Goal: Information Seeking & Learning: Find specific fact

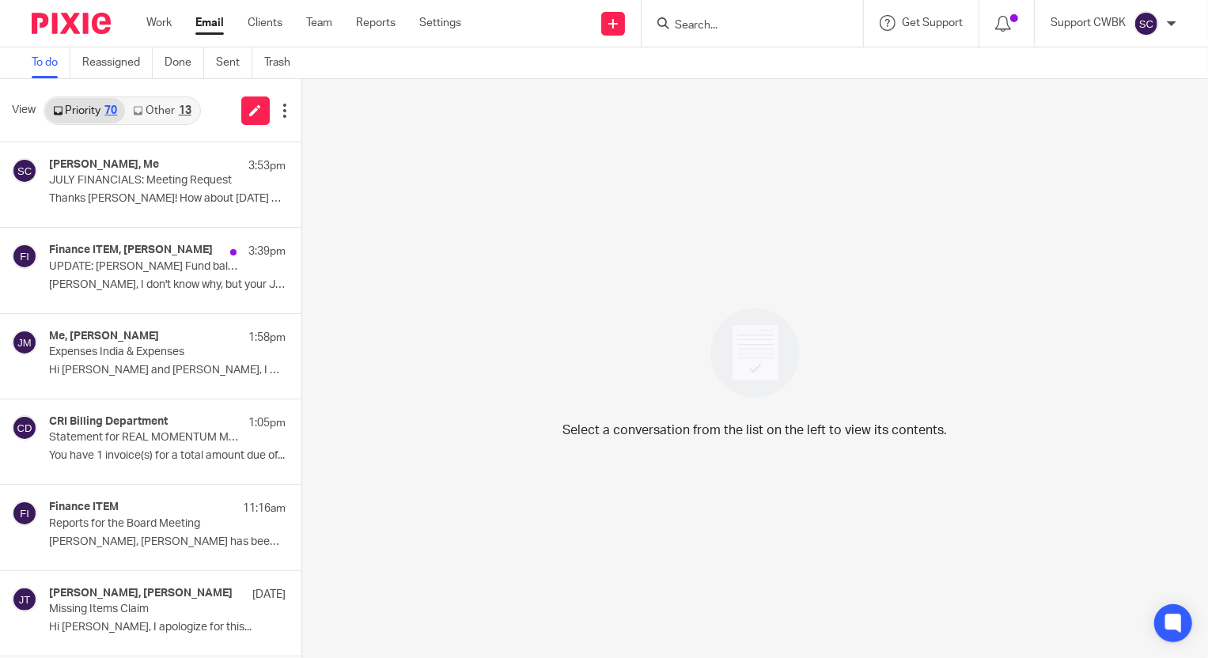
click at [157, 111] on link "Other 13" at bounding box center [162, 110] width 74 height 25
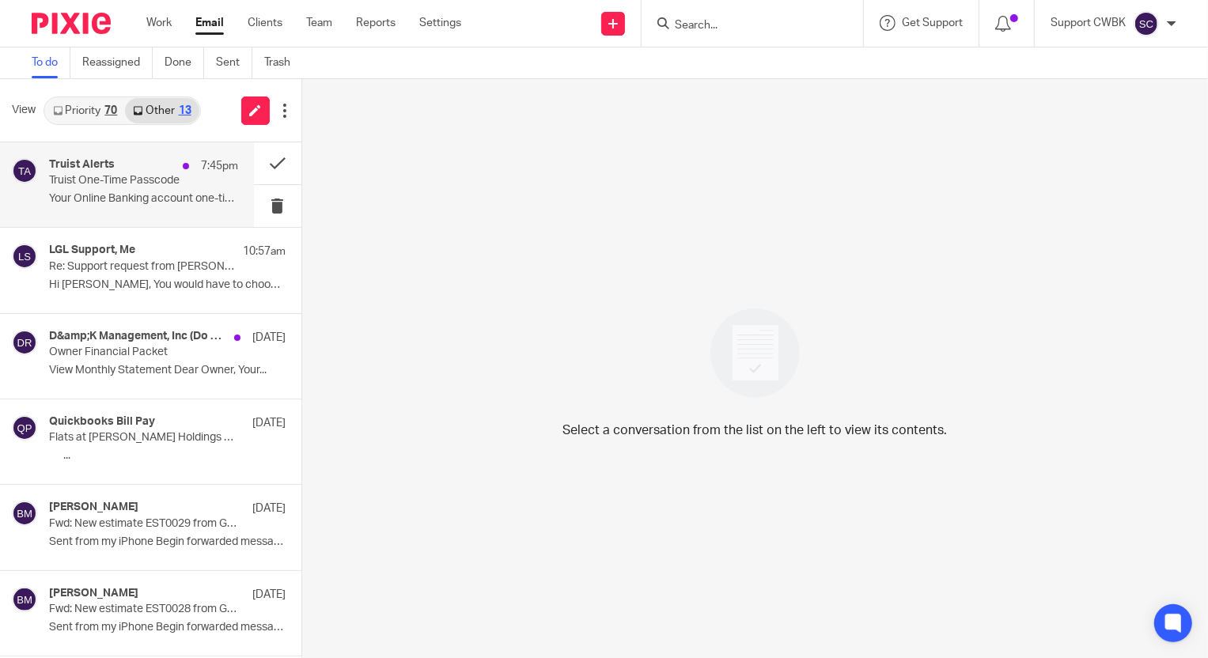
click at [99, 189] on div "Truist Alerts 7:45pm Truist One-Time Passcode Your Online Banking account one-t…" at bounding box center [143, 184] width 189 height 53
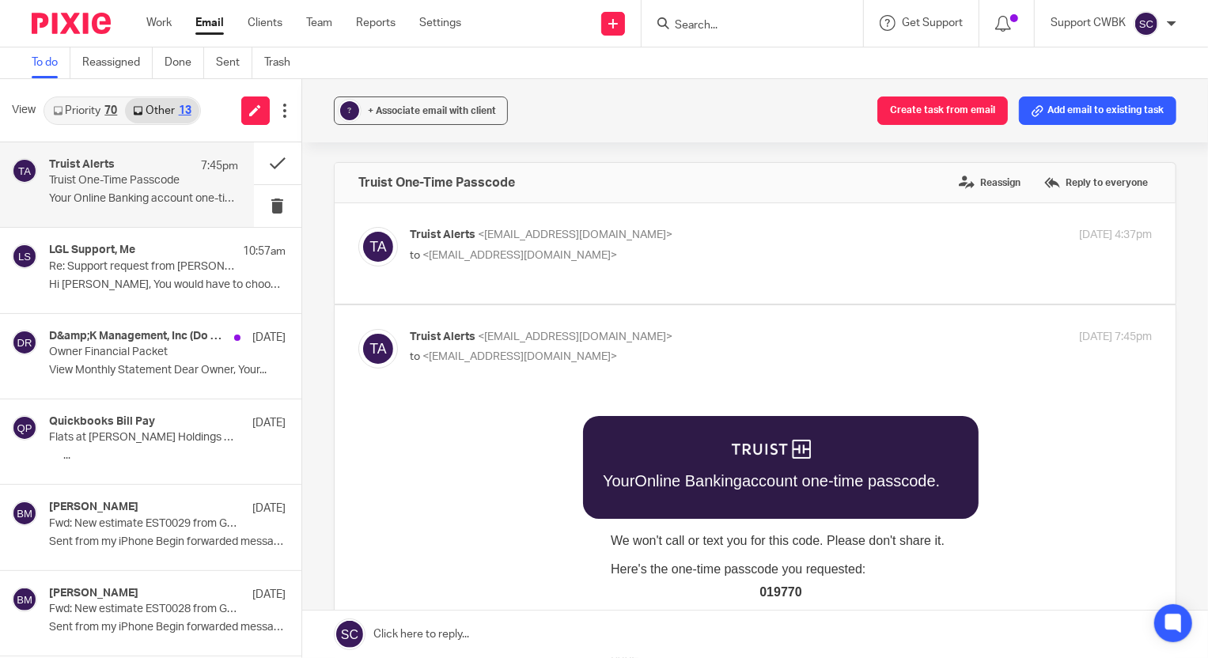
click at [769, 586] on span "019770" at bounding box center [779, 590] width 42 height 13
copy span "019770"
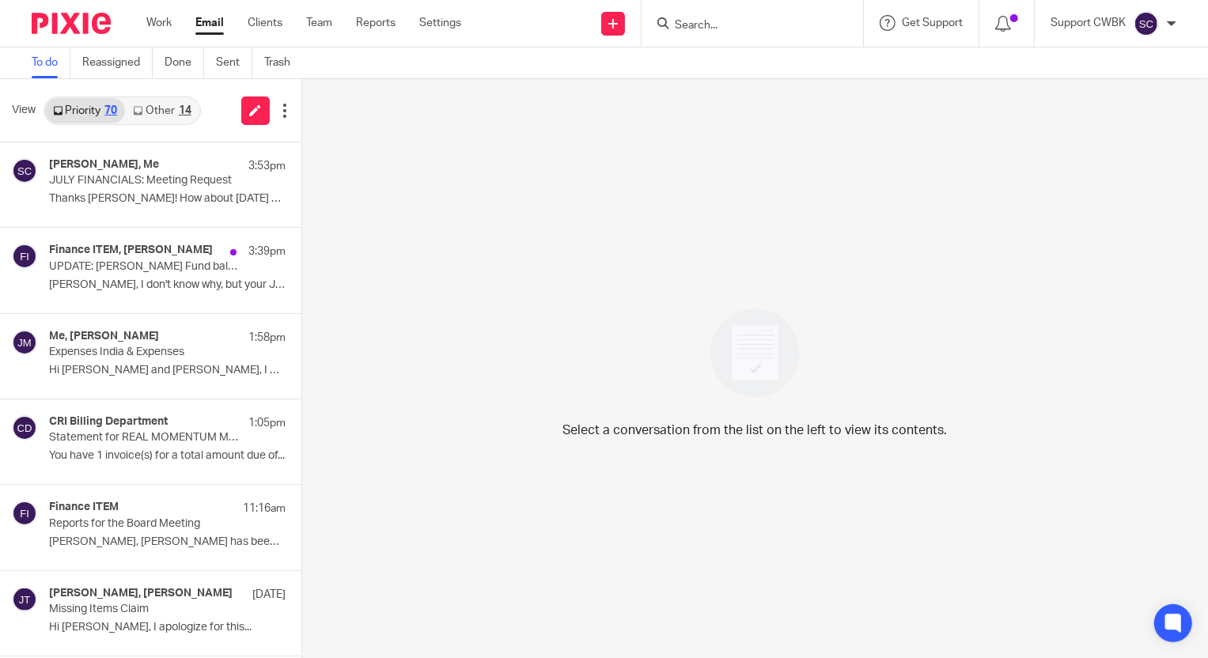
click at [149, 108] on link "Other 14" at bounding box center [162, 110] width 74 height 25
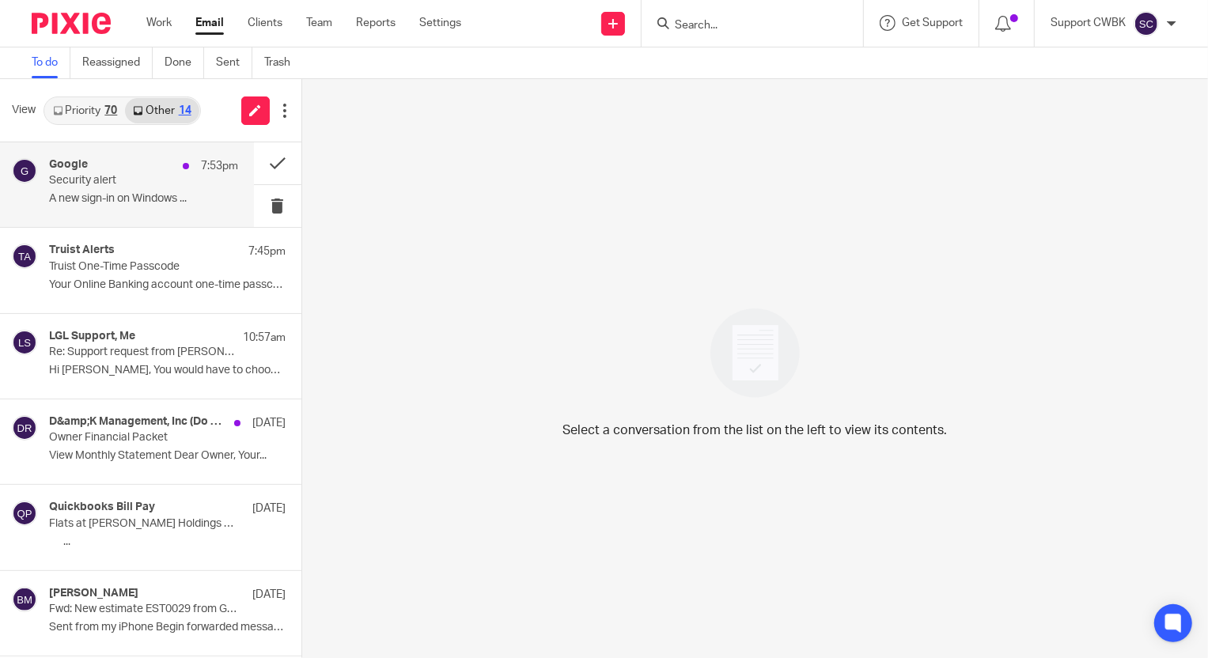
click at [97, 191] on div "Google 7:53pm Security alert A new sign-in on Windows ..." at bounding box center [143, 184] width 189 height 53
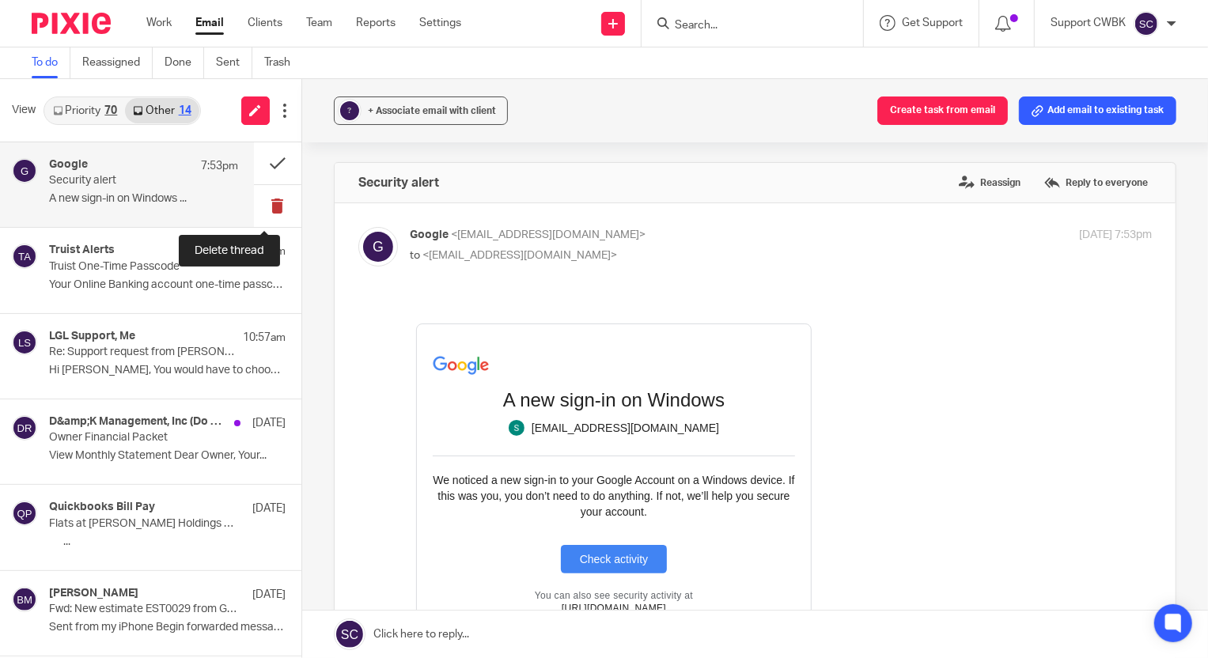
click at [267, 206] on button at bounding box center [277, 206] width 47 height 42
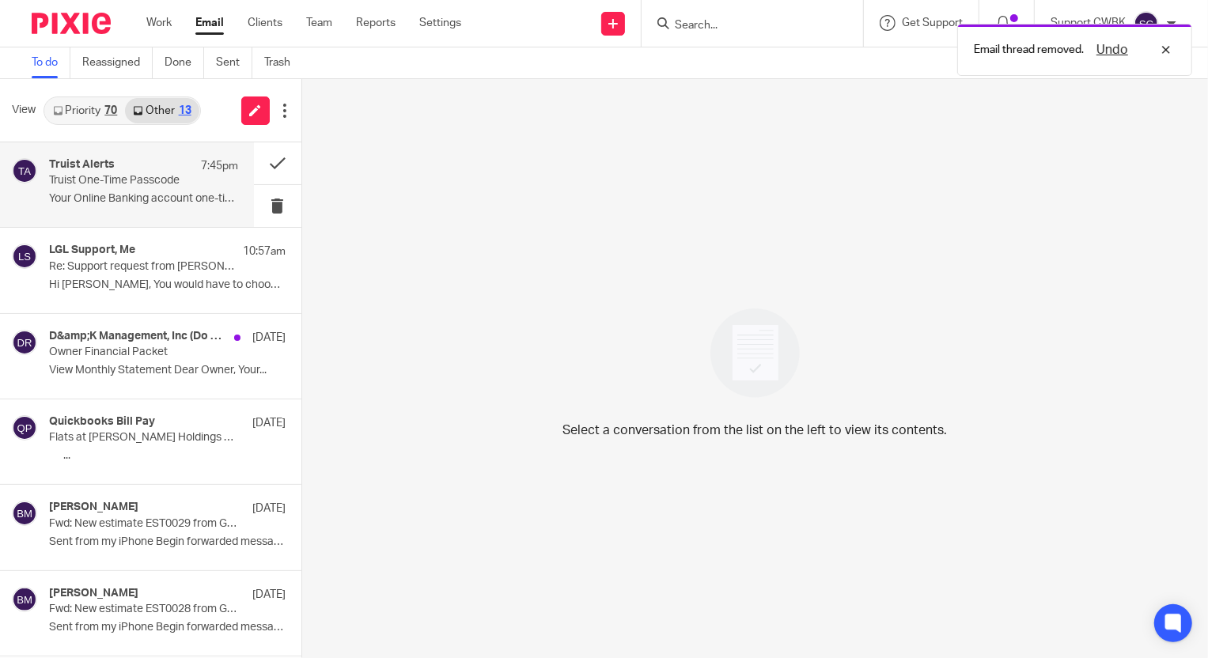
click at [134, 199] on p "Your Online Banking account one-time passcode. ..." at bounding box center [143, 198] width 189 height 13
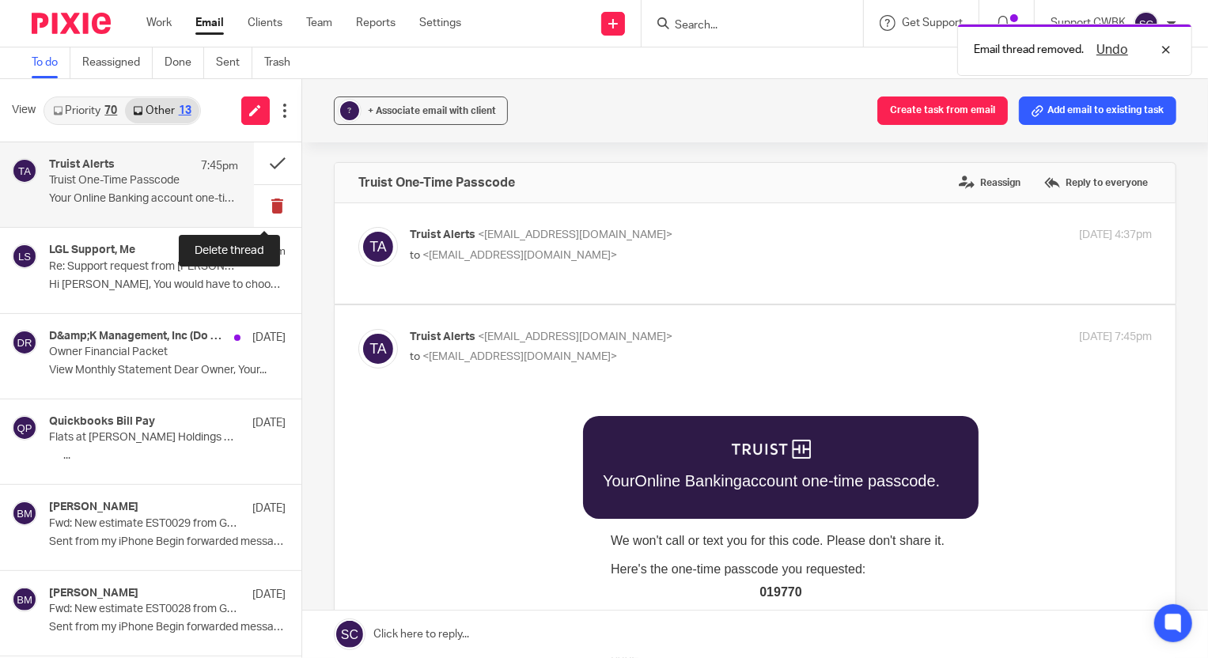
click at [263, 206] on button at bounding box center [277, 206] width 47 height 42
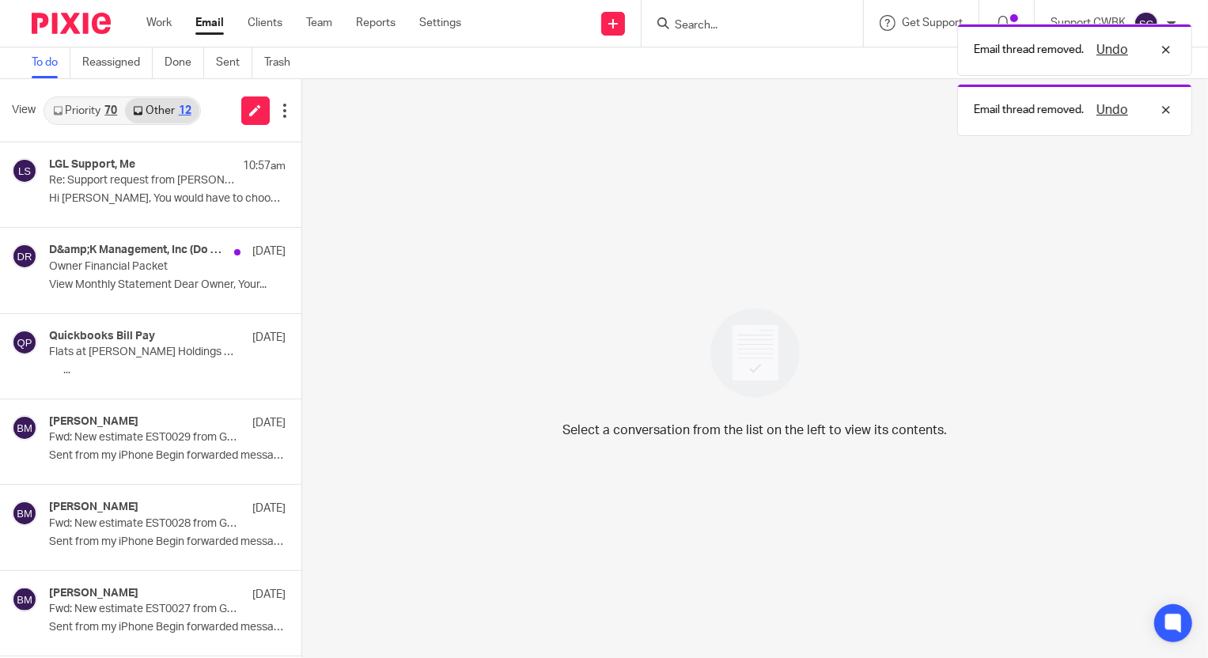
click at [92, 109] on link "Priority 70" at bounding box center [85, 110] width 80 height 25
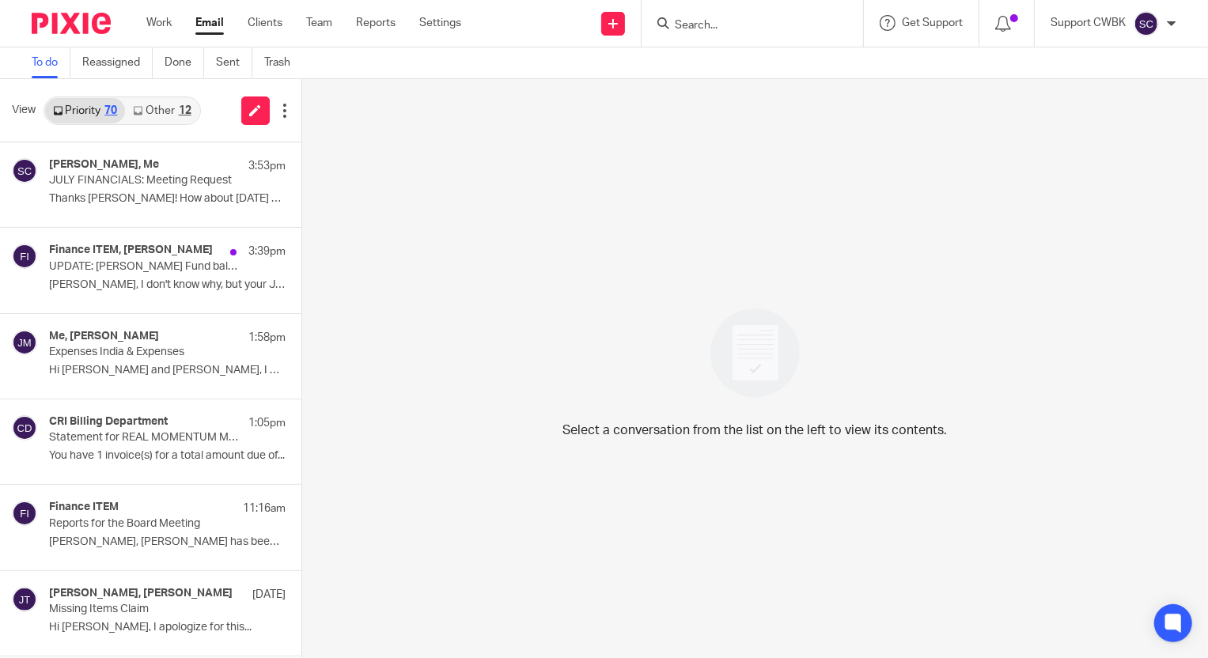
click at [160, 114] on link "Other 12" at bounding box center [162, 110] width 74 height 25
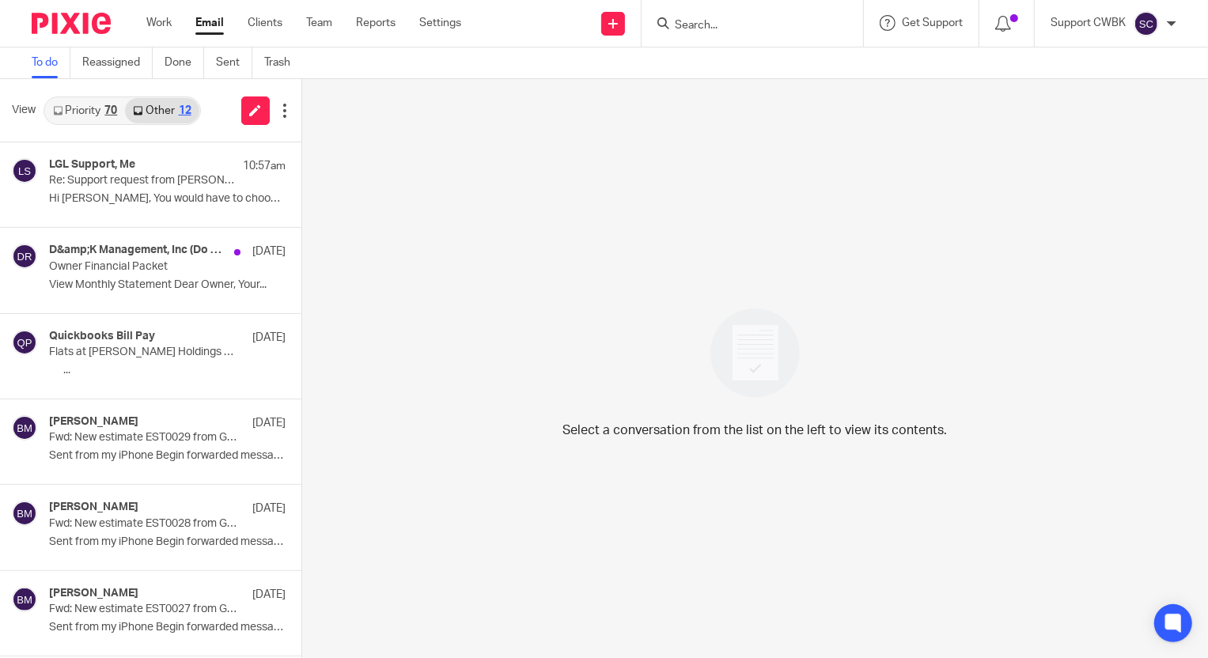
click at [86, 107] on link "Priority 70" at bounding box center [85, 110] width 80 height 25
